Goal: Find specific page/section

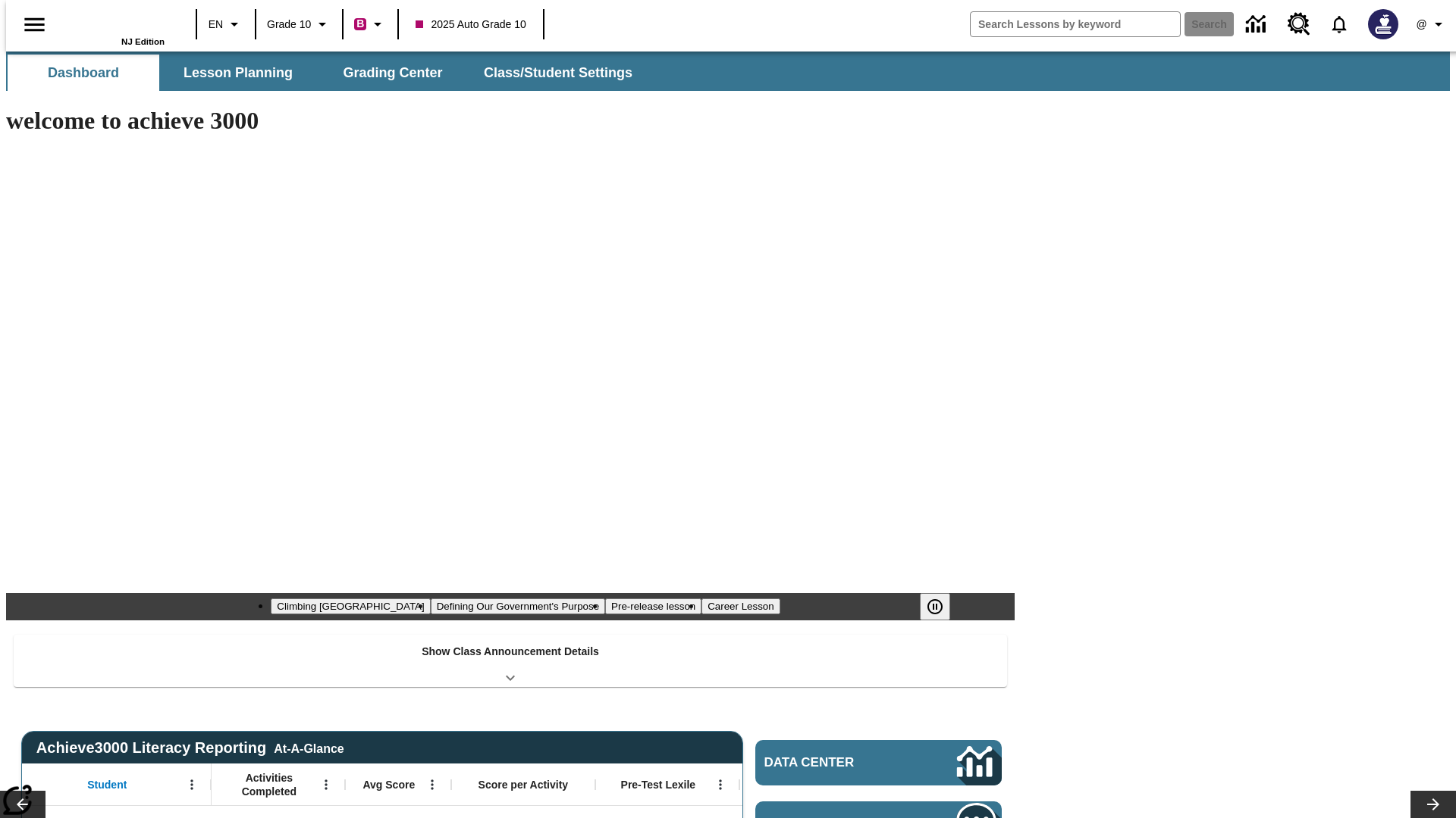
type input "-1"
click at [387, 73] on button "Grading Center" at bounding box center [392, 73] width 152 height 36
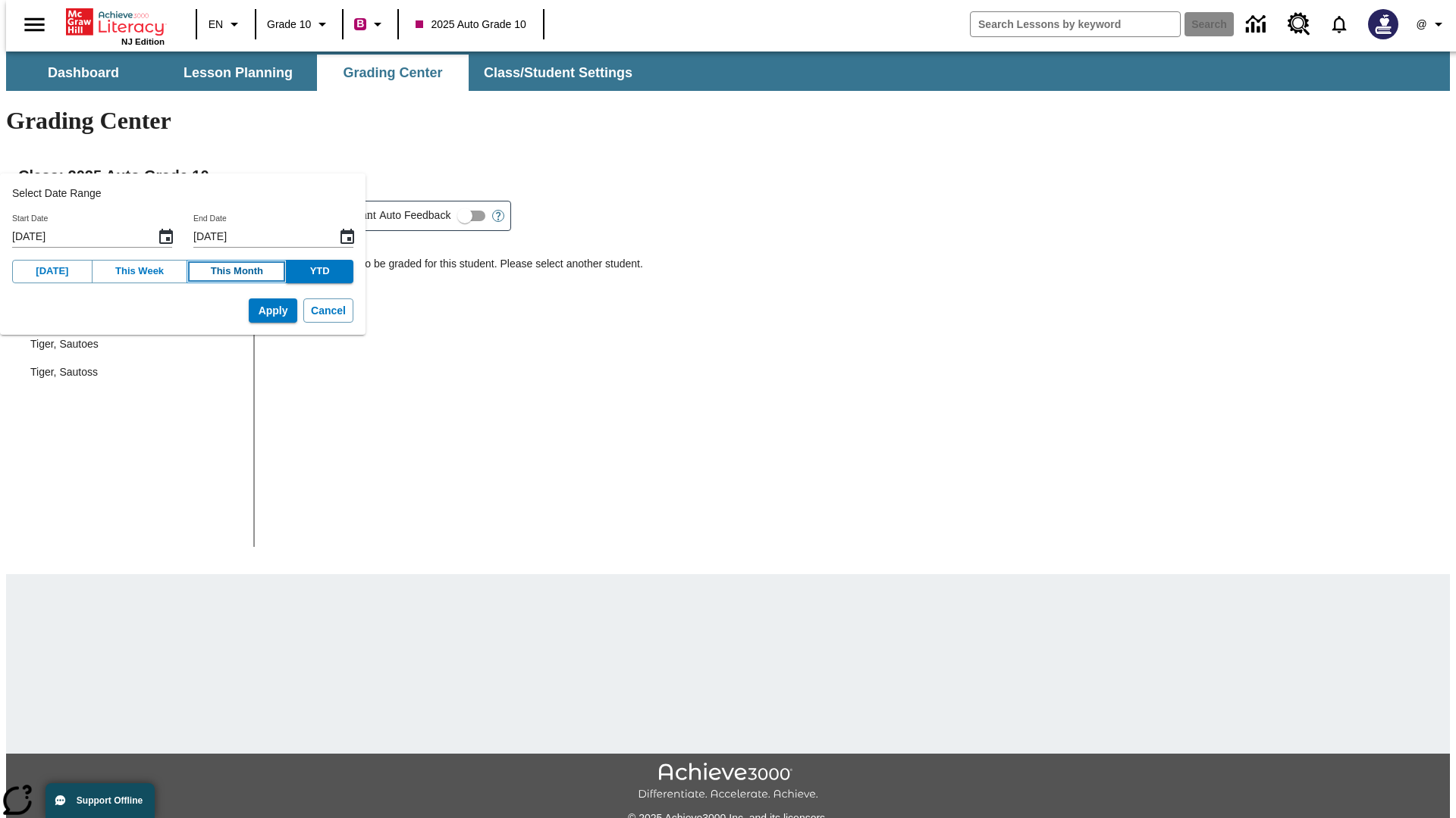
click at [220, 271] on button "This Month" at bounding box center [236, 271] width 100 height 23
type input "[DATE]"
click at [250, 310] on button "Apply" at bounding box center [273, 310] width 48 height 25
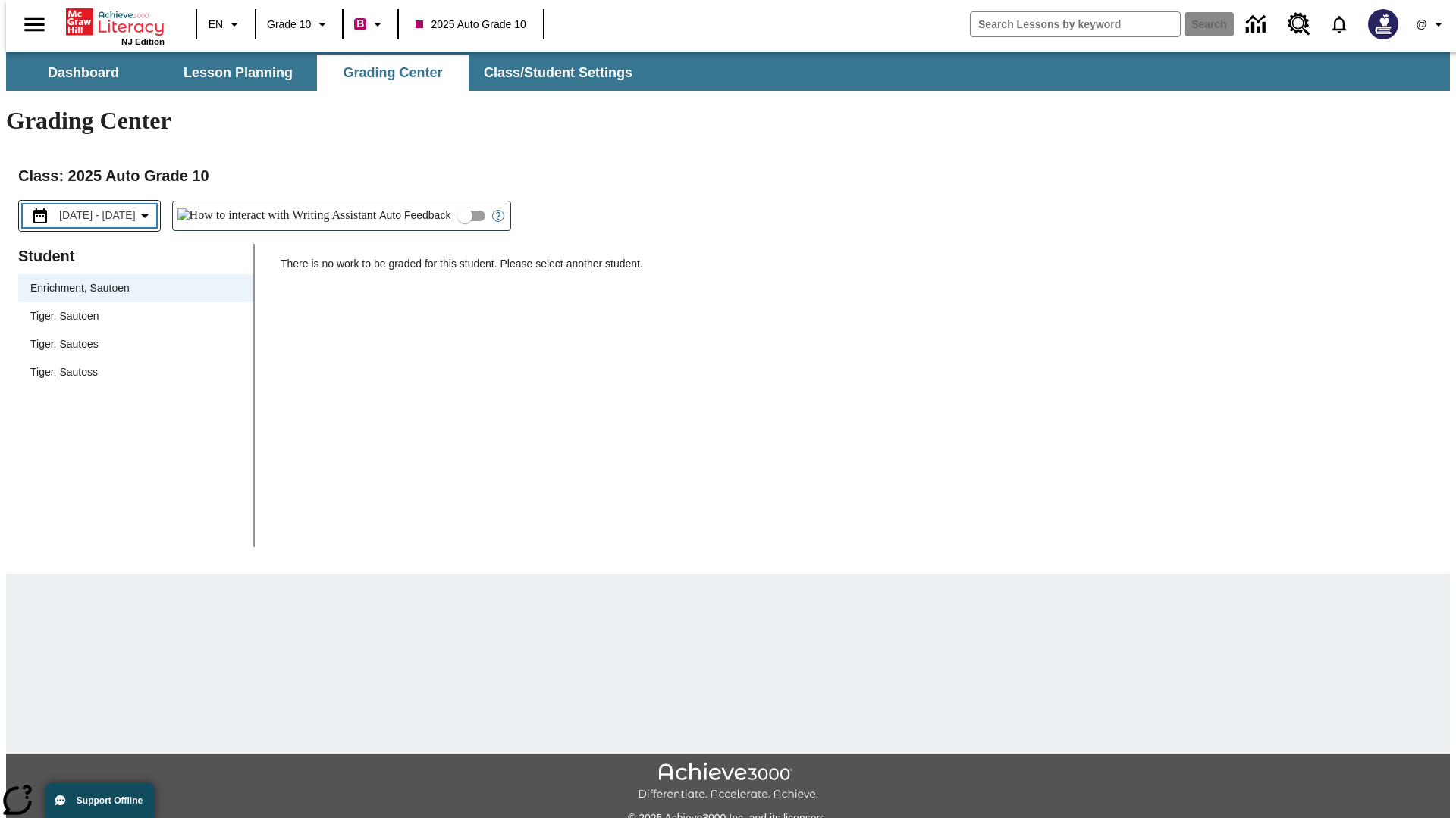
click at [114, 208] on span "[DATE] - [DATE]" at bounding box center [97, 215] width 76 height 16
